Goal: Task Accomplishment & Management: Manage account settings

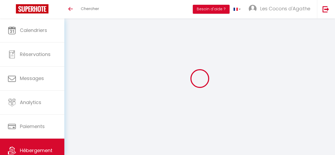
type input "La Marinière"
type input "[PERSON_NAME] et [PERSON_NAME]"
type input "Picoux"
type input "[STREET_ADDRESS]"
type input "74160"
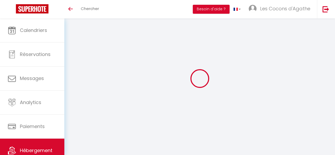
type input "Collonges Sous Salève"
type input "160"
type input "45"
type input "500"
select select
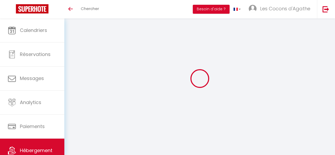
select select
type input "[STREET_ADDRESS]"
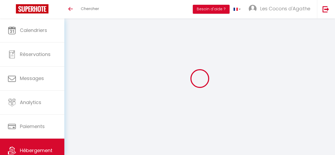
type input "56260"
type input "Larrmor Plage"
type input "[EMAIL_ADDRESS][DOMAIN_NAME]"
select select "15861"
checkbox input "false"
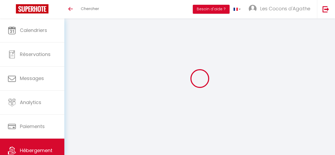
checkbox input "false"
checkbox input "true"
checkbox input "false"
type input "0"
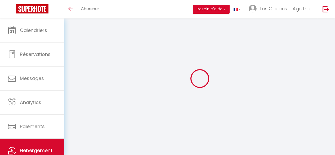
select select
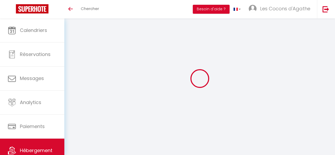
checkbox input "false"
checkbox input "true"
checkbox input "false"
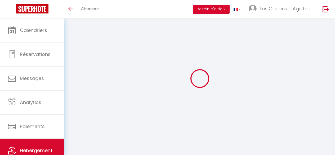
checkbox input "false"
checkbox input "true"
checkbox input "false"
select select "17:00"
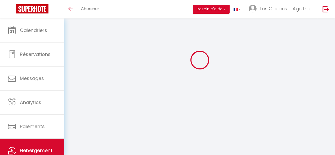
select select "23:45"
select select "10:00"
select select "30"
select select "120"
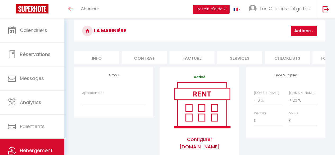
checkbox input "false"
checkbox input "true"
checkbox input "false"
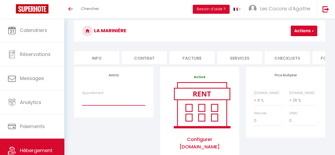
click at [126, 106] on select "Les Cocons d’Agathe - Blue Mady - piscine - plages - [EMAIL_ADDRESS][DOMAIN_NAM…" at bounding box center [113, 100] width 63 height 10
select select "17167-1499219692551915274"
checkbox input "false"
checkbox input "true"
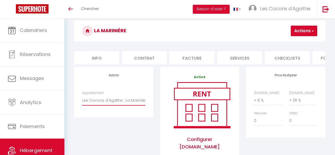
checkbox input "false"
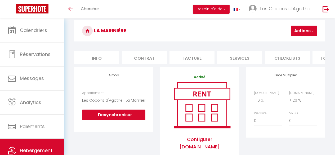
click at [310, 30] on span "button" at bounding box center [311, 30] width 3 height 5
click at [293, 42] on link "Enregistrer" at bounding box center [296, 42] width 42 height 7
checkbox input "false"
checkbox input "true"
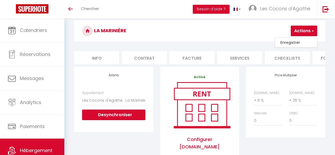
checkbox input "false"
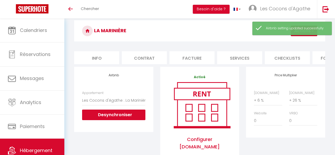
click at [97, 58] on li "Info" at bounding box center [96, 57] width 45 height 13
checkbox input "false"
checkbox input "true"
checkbox input "false"
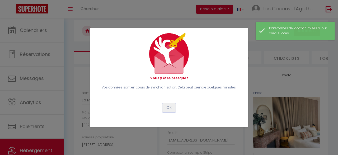
click at [170, 107] on button "OK" at bounding box center [169, 107] width 13 height 9
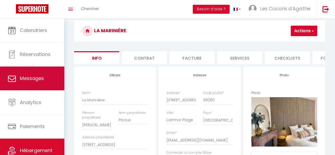
click at [35, 81] on span "Messages" at bounding box center [32, 78] width 24 height 7
select select "message"
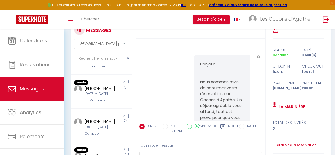
scroll to position [200, 0]
click at [228, 126] on label "Modèles" at bounding box center [235, 129] width 14 height 11
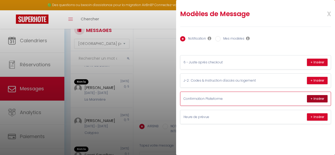
click at [315, 99] on button "+ Insérer" at bounding box center [316, 98] width 21 height 7
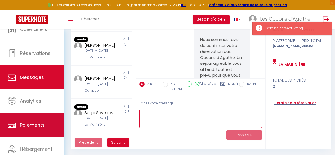
scroll to position [30, 0]
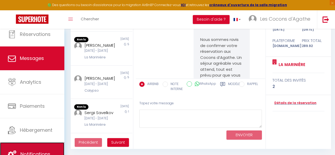
click at [41, 146] on link "Notifications" at bounding box center [32, 155] width 64 height 24
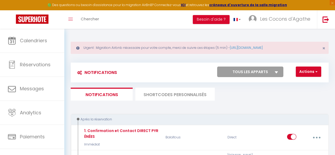
click at [176, 97] on li "SHORTCODES PERSONNALISÉS" at bounding box center [174, 94] width 79 height 13
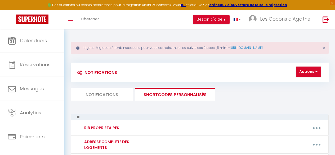
click at [113, 98] on li "Notifications" at bounding box center [102, 94] width 62 height 13
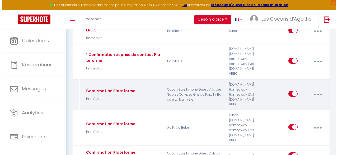
scroll to position [109, 0]
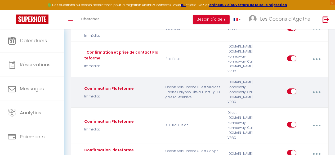
click at [319, 94] on button "button" at bounding box center [316, 92] width 14 height 10
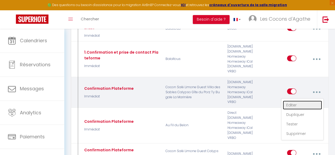
click at [311, 105] on link "Editer" at bounding box center [301, 105] width 39 height 9
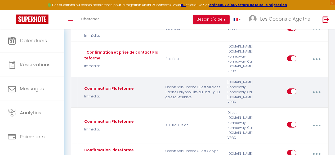
type input "Confirmation Plateforme"
select select "Immédiat"
select select "if_booking_is_paid"
checkbox input "true"
checkbox input "false"
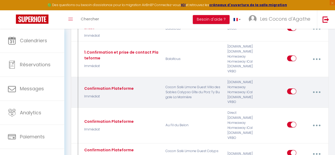
checkbox input "false"
radio input "true"
type input "Confirmation de votre réservation - [BOOKING:ID] - [GUEST:FIRST_NAME] [GUEST:LA…"
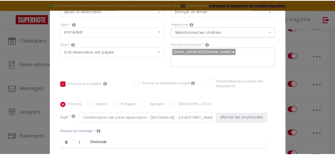
scroll to position [0, 0]
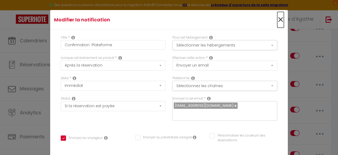
click at [278, 19] on span "×" at bounding box center [281, 20] width 7 height 16
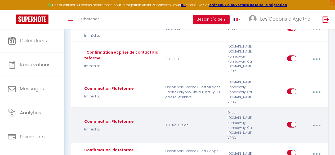
click at [314, 123] on button "button" at bounding box center [316, 126] width 14 height 10
click at [306, 135] on link "Editer" at bounding box center [301, 138] width 39 height 9
checkbox input "true"
checkbox input "false"
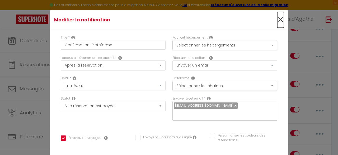
click at [278, 21] on span "×" at bounding box center [281, 20] width 7 height 16
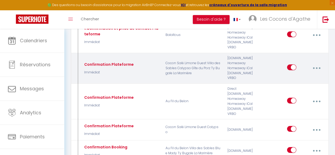
scroll to position [133, 0]
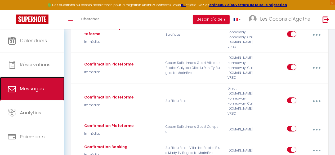
click at [49, 85] on link "Messages" at bounding box center [32, 89] width 64 height 24
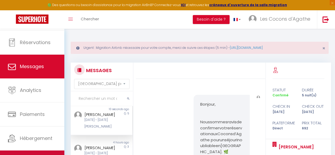
scroll to position [30, 0]
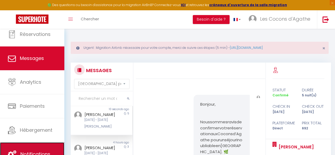
click at [40, 144] on link "Notifications" at bounding box center [32, 155] width 64 height 24
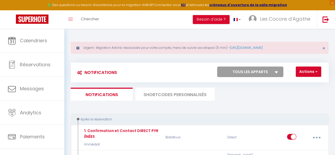
click at [162, 93] on li "SHORTCODES PERSONNALISÉS" at bounding box center [174, 94] width 79 height 13
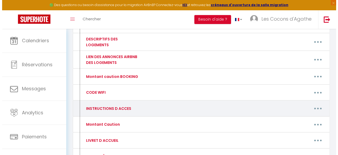
scroll to position [122, 0]
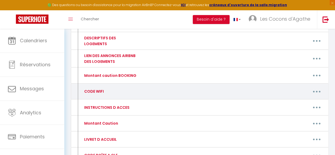
click at [319, 91] on button "button" at bounding box center [316, 91] width 14 height 10
click at [306, 100] on link "Editer" at bounding box center [302, 104] width 39 height 9
type input "CODE WIFI"
type textarea "-"
type textarea "Orange Mot de passe : [SECURITY_DATA]"
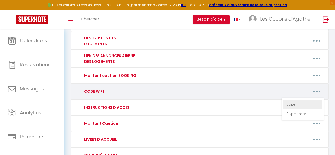
type textarea "XXXX_FBE8 Mot de passe : [SECURITY_DATA]"
type textarea "WiFi : Bbox-7290D36D Mot de passe : [SECURITY_DATA]"
type textarea "TP link : 61081031"
type textarea "Starlink : connexion automatique pas de mot de passe. Pour les chaînes TV utili…"
type textarea "LimoneGuest Mot de passe : [SECURITY_DATA]"
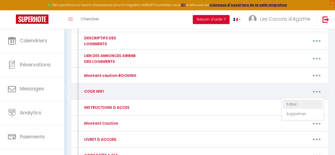
type textarea "NOM DU RÉSEAU : TP-LINK_FFDC78 MOT DE PASSE : [SECURITY_DATA]"
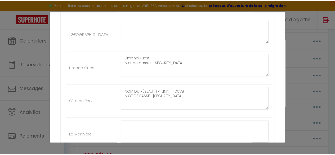
scroll to position [364, 0]
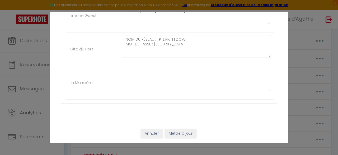
click at [135, 71] on textarea at bounding box center [196, 80] width 149 height 23
paste textarea "NOM DU RÉSEAU : Livebox-3B40 Mot de passe : [SECURITY_DATA]"
type textarea "NOM DU RÉSEAU : Livebox-3B40 Mot de passe : [SECURITY_DATA]"
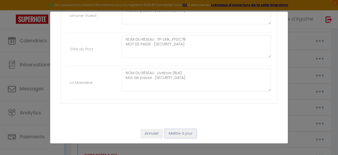
click at [175, 133] on button "Mettre à jour" at bounding box center [181, 133] width 32 height 9
